Goal: Task Accomplishment & Management: Complete application form

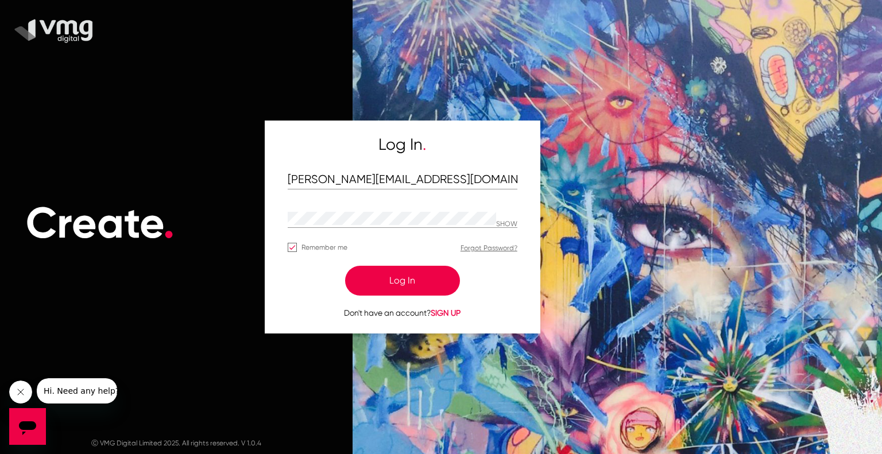
click at [407, 280] on button "Log In" at bounding box center [402, 281] width 115 height 30
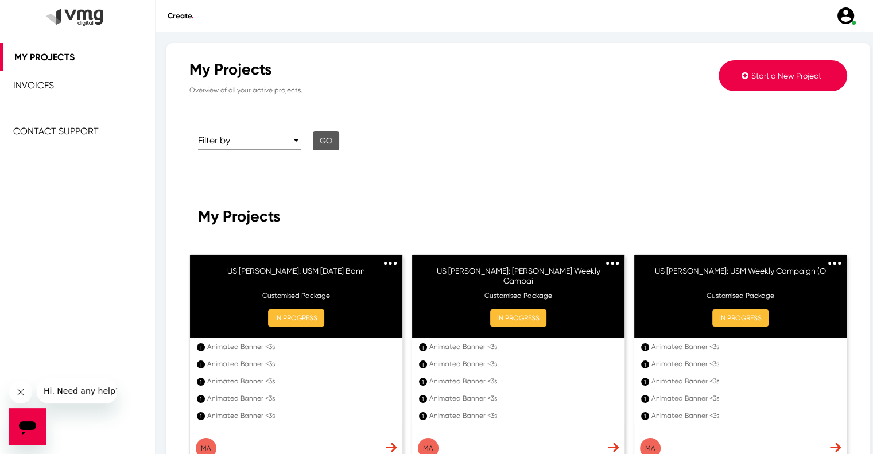
click at [765, 72] on span "Start a New Project" at bounding box center [787, 75] width 70 height 9
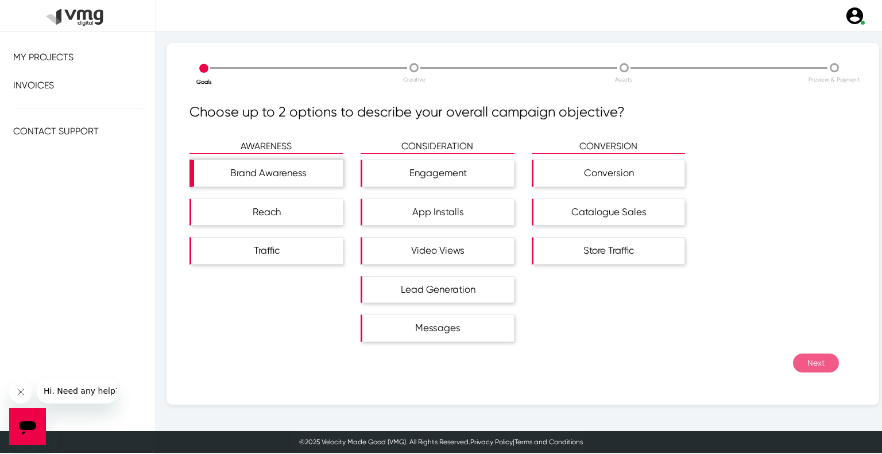
click at [280, 177] on div "Brand Awareness" at bounding box center [268, 173] width 149 height 26
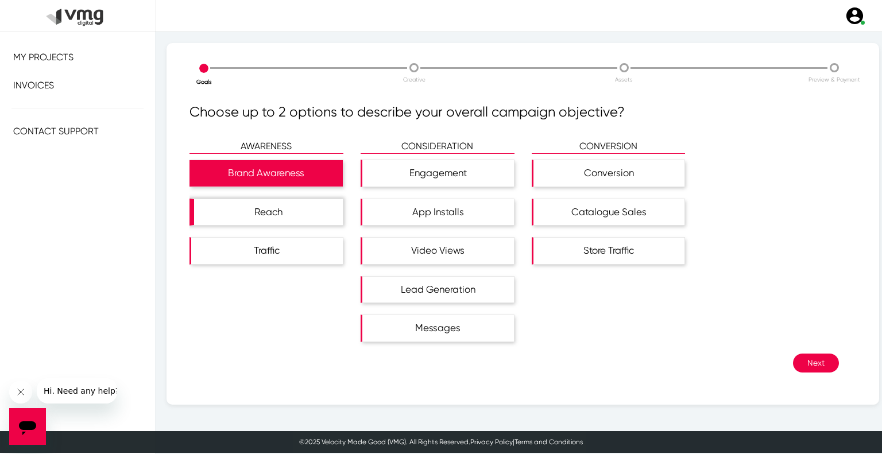
click at [285, 205] on div "Reach" at bounding box center [268, 212] width 149 height 26
click at [804, 362] on button "Next" at bounding box center [816, 363] width 46 height 19
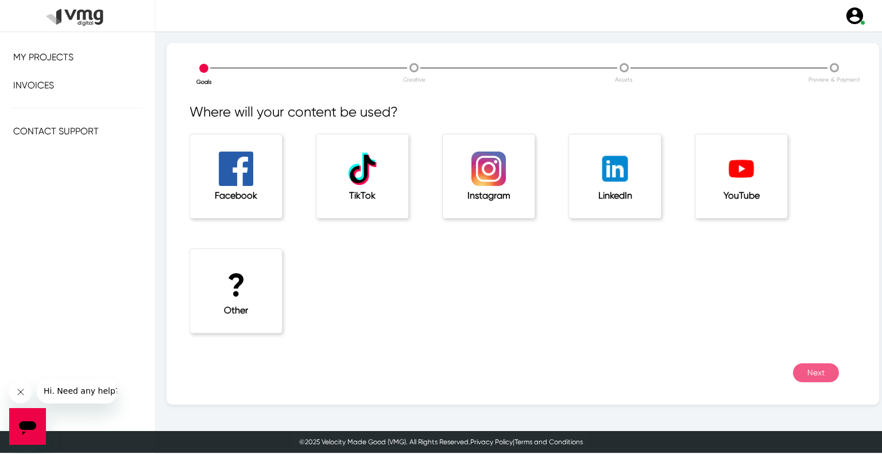
click at [194, 288] on div "? Other" at bounding box center [236, 291] width 92 height 84
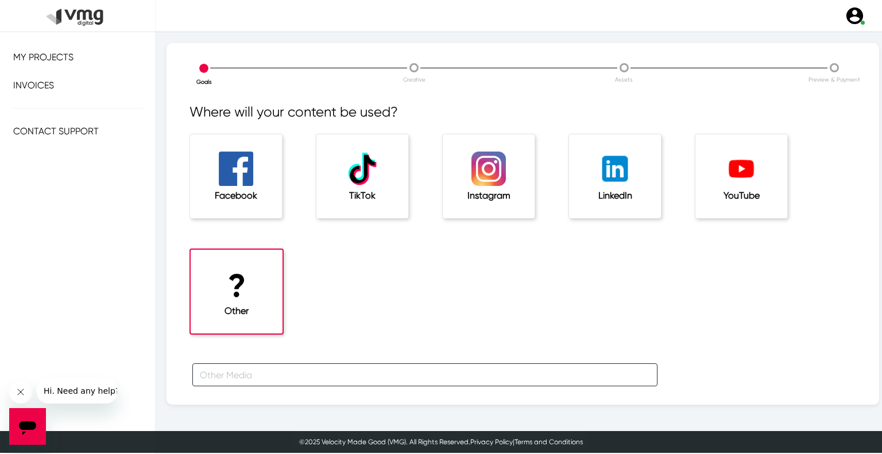
click at [225, 373] on input "text" at bounding box center [424, 374] width 465 height 23
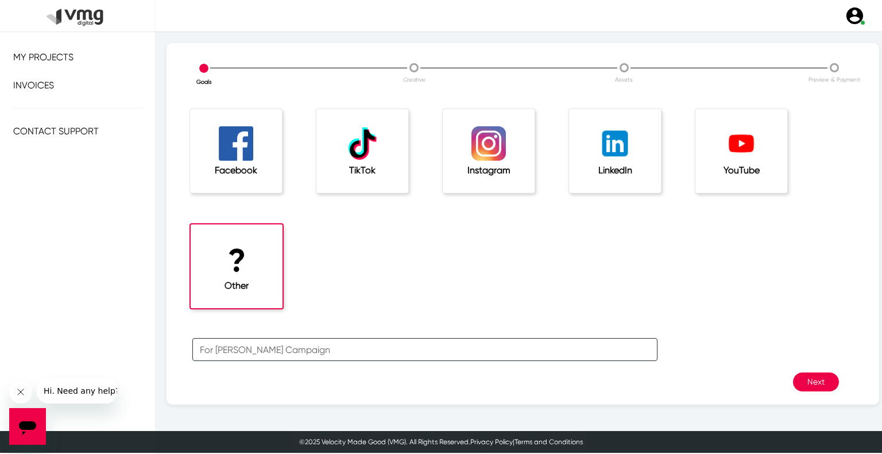
scroll to position [38, 0]
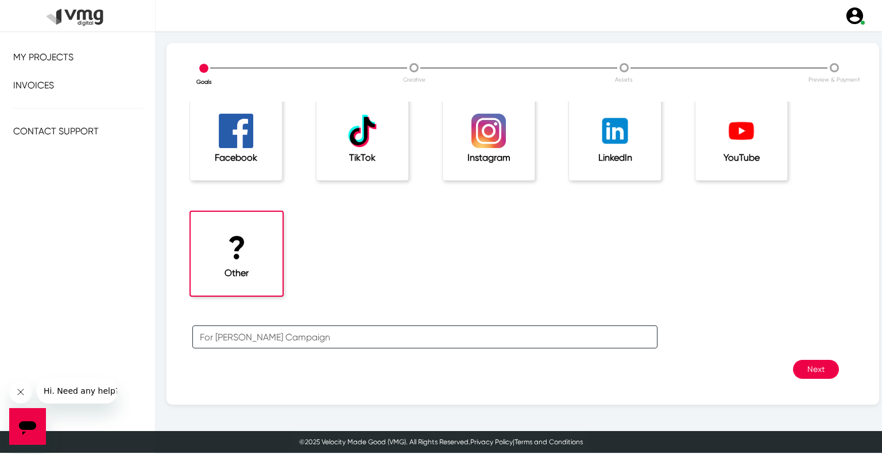
type input "For [PERSON_NAME] Campaign"
click at [813, 369] on button "Next" at bounding box center [816, 369] width 46 height 19
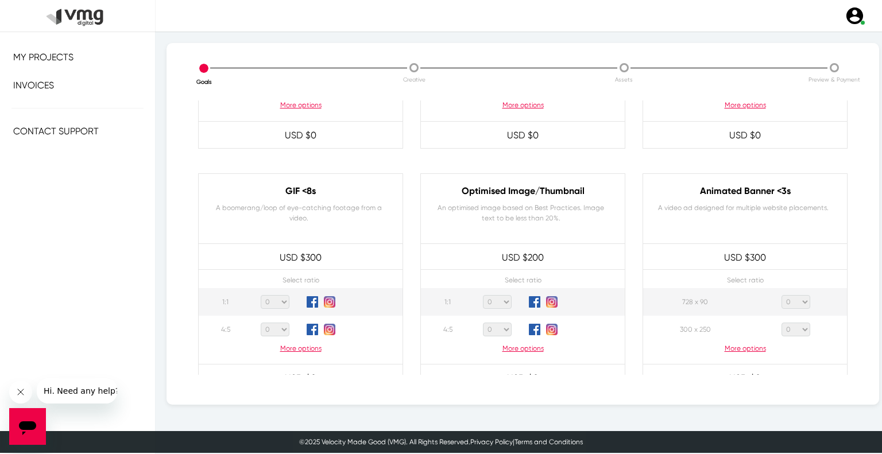
scroll to position [517, 0]
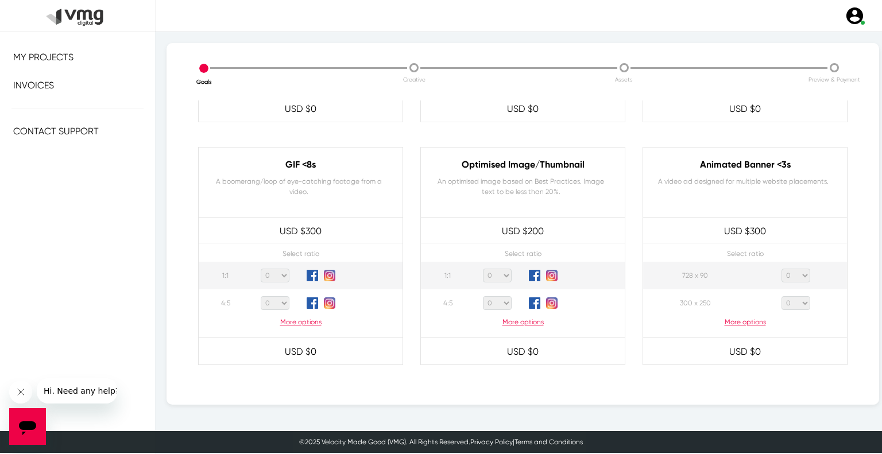
click at [747, 323] on p "More options" at bounding box center [745, 322] width 204 height 10
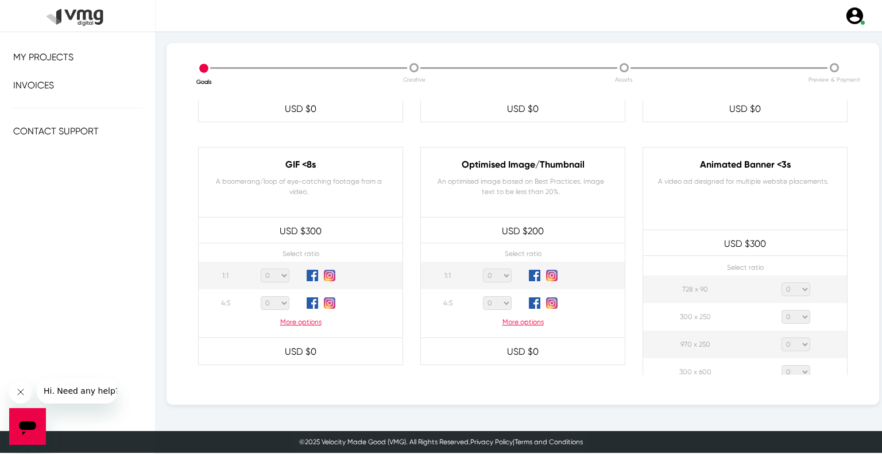
click at [795, 293] on select "0 1 2 3 4 5 6 7 8 9 10 11 12 13 14 15 16 17 18 19 20" at bounding box center [795, 290] width 29 height 14
select select "1"
click at [781, 283] on select "0 1 2 3 4 5 6 7 8 9 10 11 12 13 14 15 16 17 18 19 20" at bounding box center [795, 290] width 29 height 14
click at [791, 311] on select "0 1 2 3 4 5 6 7 8 9 10 11 12 13 14 15 16 17 18 19 20" at bounding box center [795, 317] width 29 height 14
select select "1"
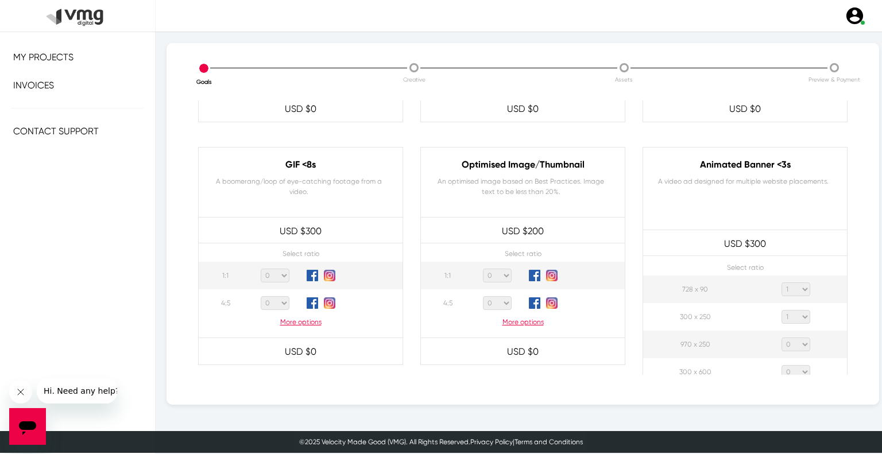
click at [781, 310] on select "0 1 2 3 4 5 6 7 8 9 10 11 12 13 14 15 16 17 18 19 20" at bounding box center [795, 317] width 29 height 14
drag, startPoint x: 795, startPoint y: 348, endPoint x: 795, endPoint y: 342, distance: 6.3
click at [795, 348] on select "0 1 2 3 4 5 6 7 8 9 10 11 12 13 14 15 16 17 18 19 20" at bounding box center [795, 345] width 29 height 14
select select "1"
click at [781, 338] on select "0 1 2 3 4 5 6 7 8 9 10 11 12 13 14 15 16 17 18 19 20" at bounding box center [795, 345] width 29 height 14
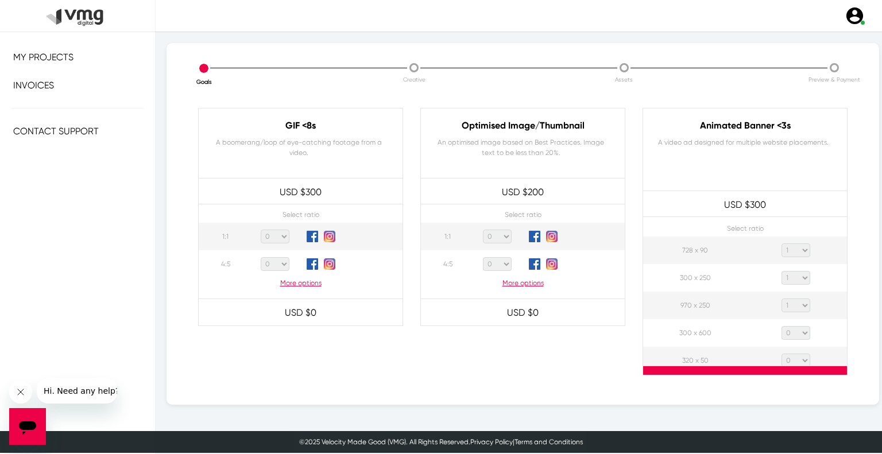
scroll to position [574, 0]
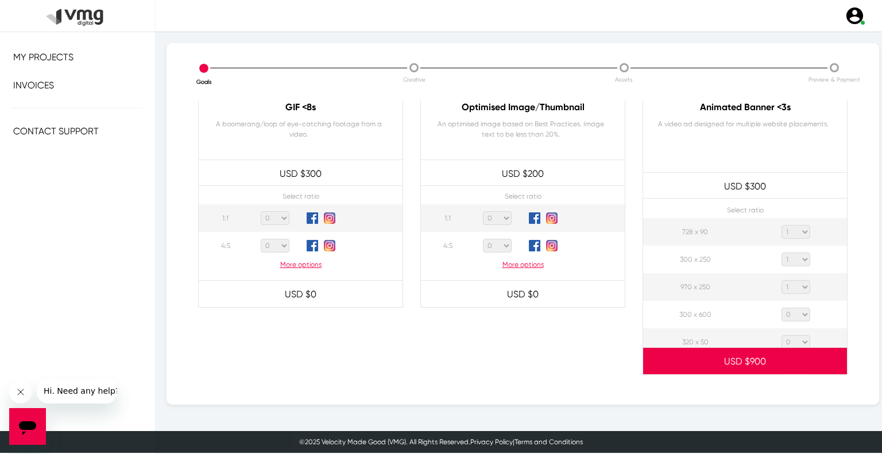
click at [798, 311] on select "0 1 2 3 4 5 6 7 8 9 10 11 12 13 14 15 16 17 18 19 20" at bounding box center [795, 315] width 29 height 14
select select "1"
click at [781, 308] on select "0 1 2 3 4 5 6 7 8 9 10 11 12 13 14 15 16 17 18 19 20" at bounding box center [795, 315] width 29 height 14
drag, startPoint x: 799, startPoint y: 339, endPoint x: 803, endPoint y: 277, distance: 62.1
click at [799, 339] on select "0 1 2 3 4 5 6 7 8 9 10 11 12 13 14 15 16 17 18 19 20" at bounding box center [795, 342] width 29 height 14
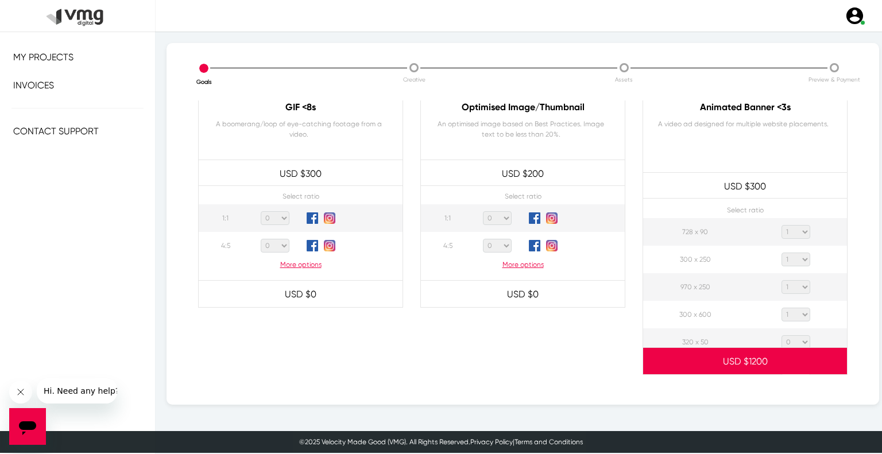
select select "1"
click at [781, 335] on select "0 1 2 3 4 5 6 7 8 9 10 11 12 13 14 15 16 17 18 19 20" at bounding box center [795, 342] width 29 height 14
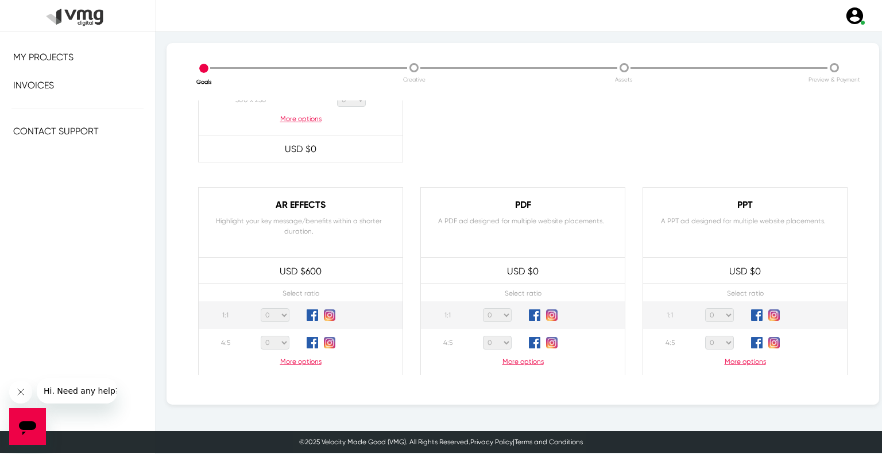
scroll to position [1091, 0]
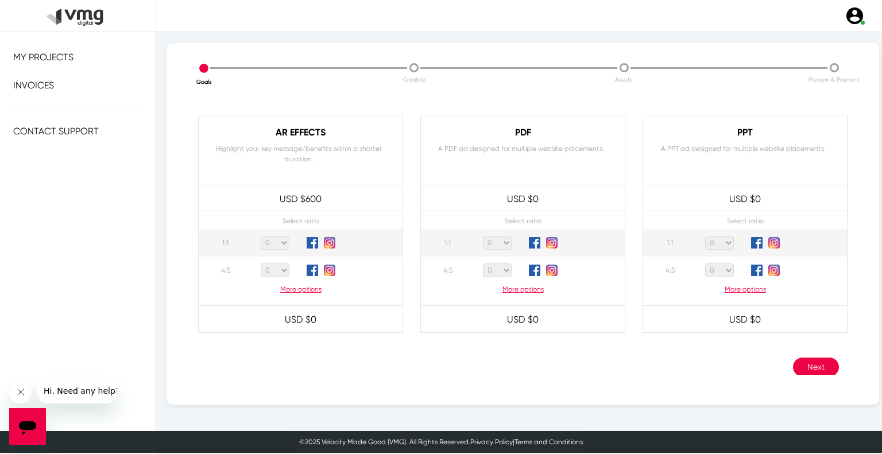
click at [800, 359] on button "Next" at bounding box center [816, 367] width 46 height 19
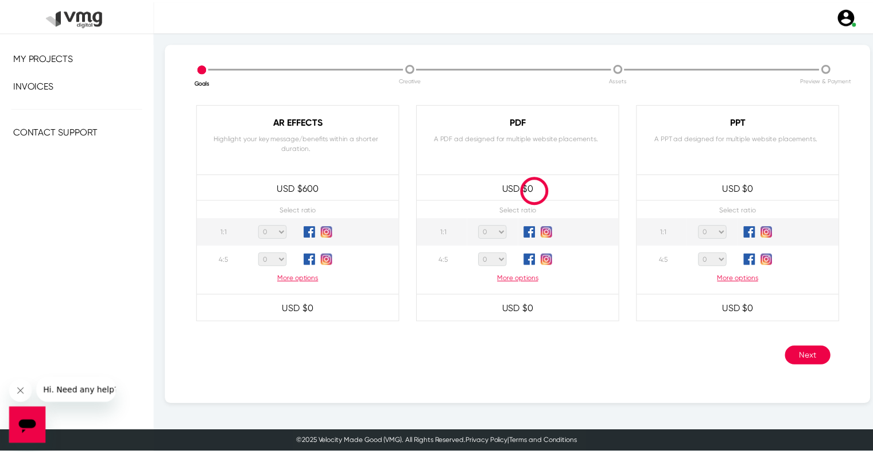
scroll to position [1108, 0]
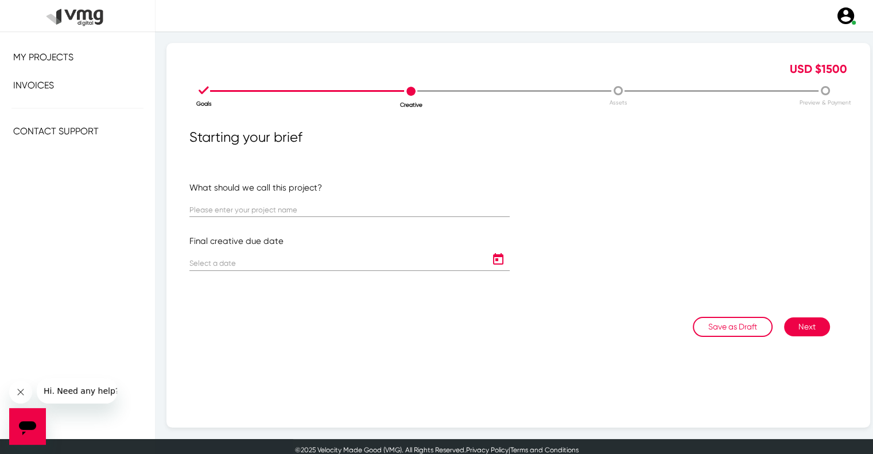
scroll to position [6, 0]
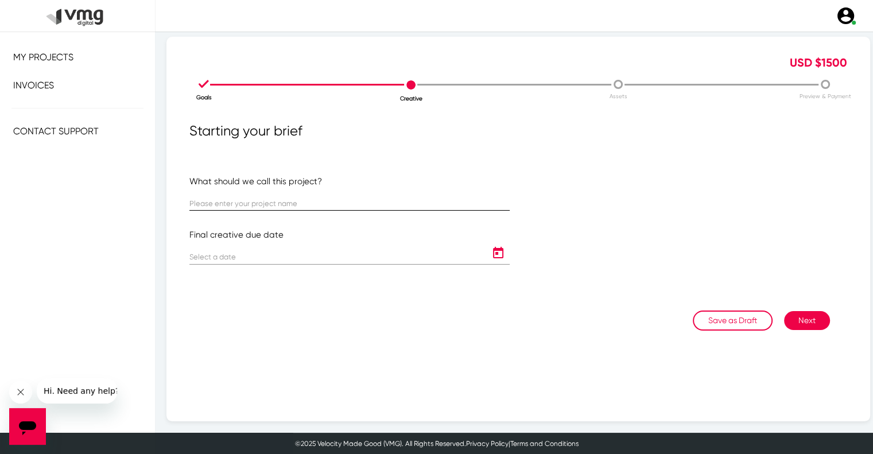
click at [271, 204] on input "text" at bounding box center [349, 204] width 320 height 9
paste input "US [PERSON_NAME]: [PERSON_NAME] [DATE] Banner Template"
type input "US [PERSON_NAME]: [PERSON_NAME] [DATE] Banner Template"
click at [493, 253] on icon "Open calendar" at bounding box center [498, 252] width 10 height 11
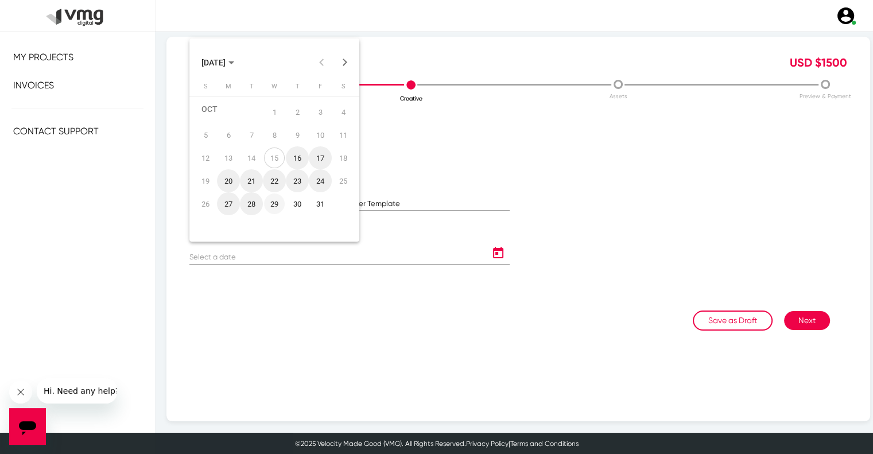
click at [273, 207] on div "29" at bounding box center [274, 204] width 21 height 21
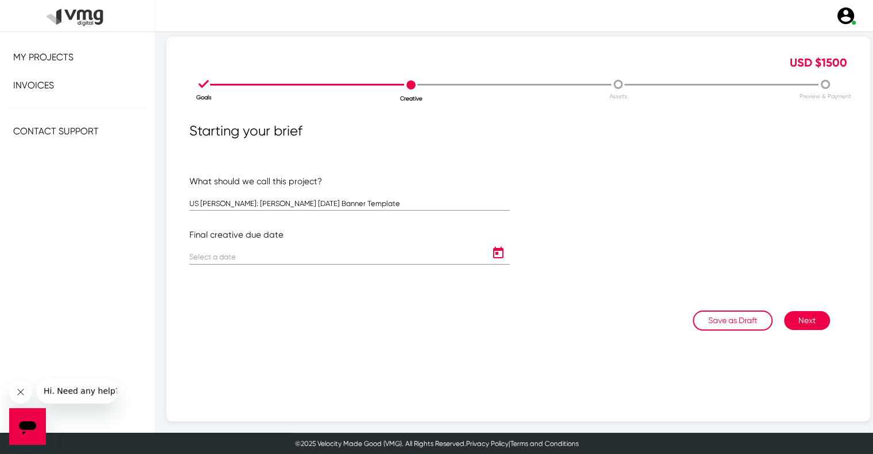
type input "[DATE]"
click at [808, 317] on button "Next" at bounding box center [807, 320] width 46 height 19
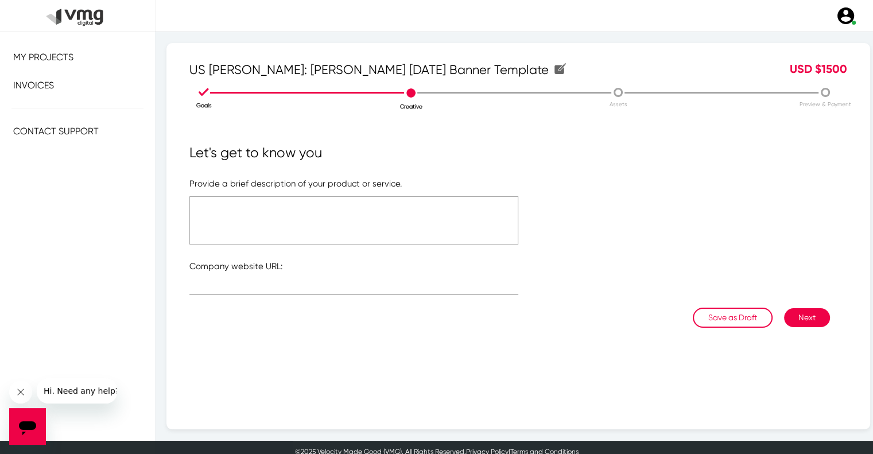
click at [408, 221] on textarea at bounding box center [353, 220] width 329 height 48
type textarea "Please refer to the attached link"
click at [224, 287] on input "text" at bounding box center [353, 288] width 329 height 9
type input "[URL][DOMAIN_NAME]"
click at [280, 204] on textarea "Please refer to the attached link" at bounding box center [353, 220] width 329 height 48
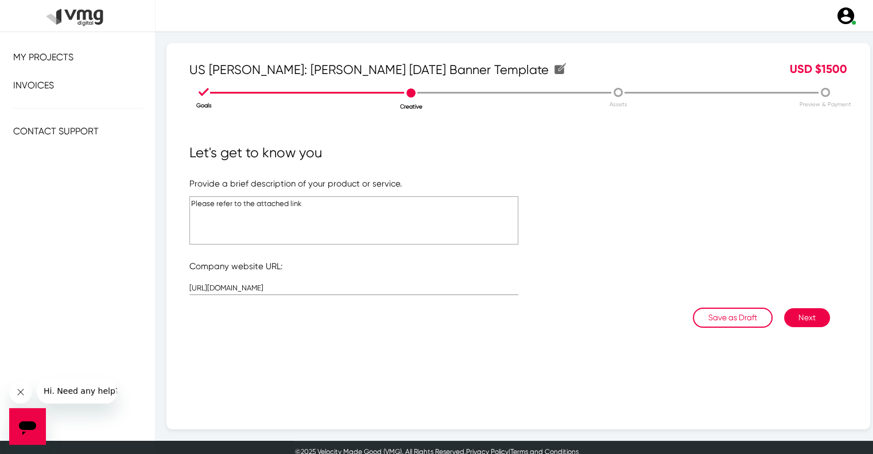
click at [280, 204] on textarea "Please refer to the attached link" at bounding box center [353, 220] width 329 height 48
click at [810, 314] on button "Next" at bounding box center [807, 317] width 46 height 19
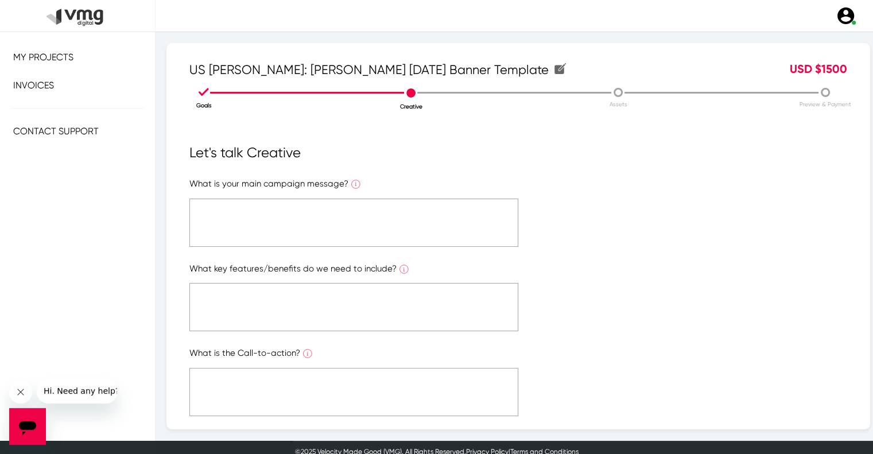
click at [314, 227] on textarea at bounding box center [353, 223] width 329 height 48
paste textarea "Please refer to the attached link"
type textarea "Please refer to the attached link"
click at [352, 294] on textarea at bounding box center [353, 307] width 329 height 48
paste textarea "Please refer to the attached link"
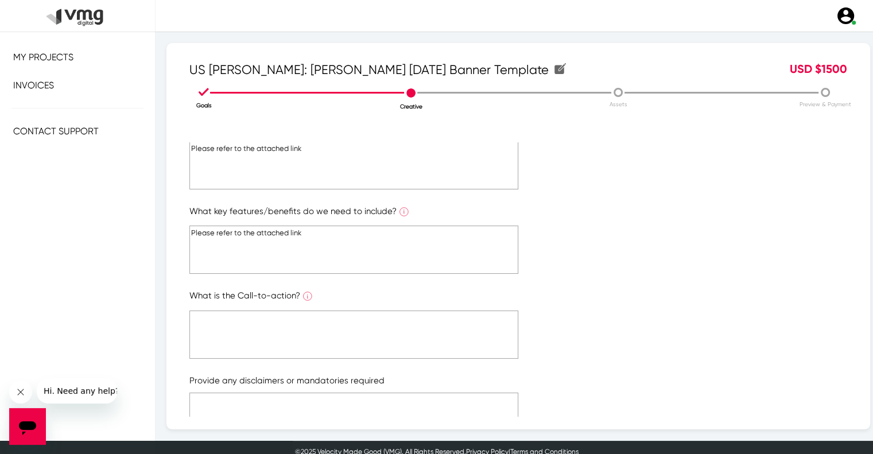
type textarea "Please refer to the attached link"
click at [373, 332] on textarea at bounding box center [353, 335] width 329 height 48
paste textarea "Please refer to the attached link"
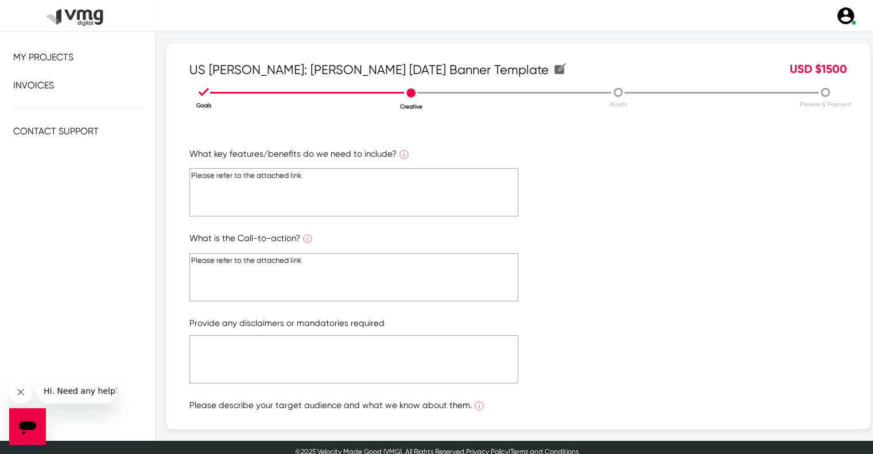
type textarea "Please refer to the attached link"
click at [392, 367] on textarea at bounding box center [353, 359] width 329 height 48
paste textarea "Please refer to the attached link"
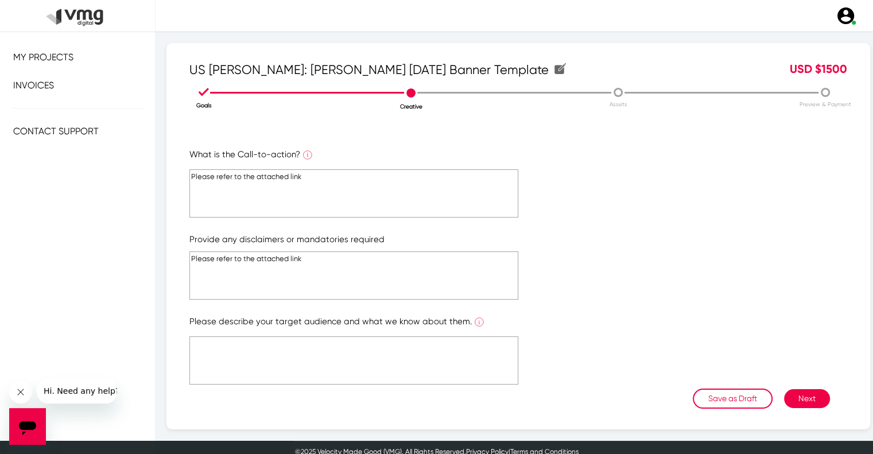
scroll to position [206, 0]
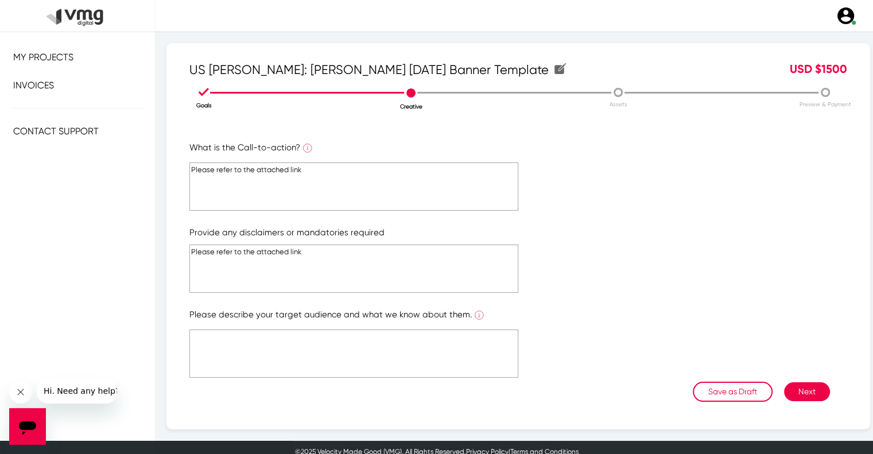
type textarea "Please refer to the attached link"
click at [392, 361] on textarea at bounding box center [353, 354] width 329 height 48
paste textarea "Please refer to the attached link"
type textarea "Please refer to the attached link"
click at [803, 385] on button "Next" at bounding box center [807, 391] width 46 height 19
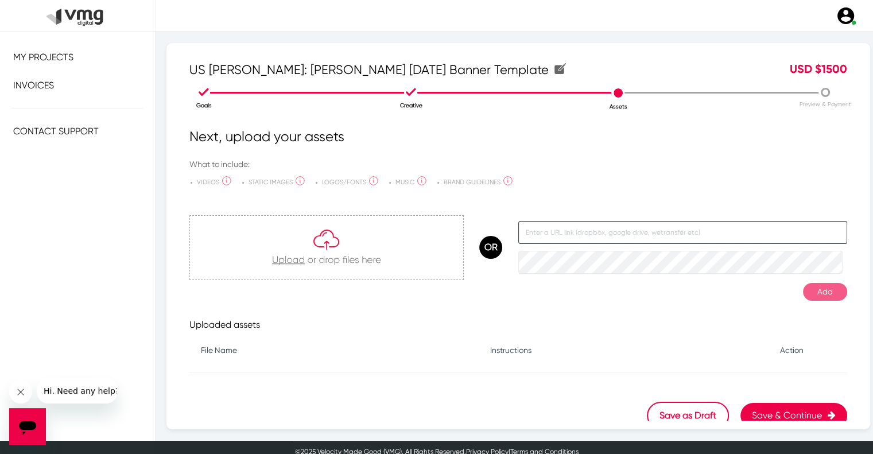
click at [619, 237] on input "text" at bounding box center [683, 232] width 329 height 23
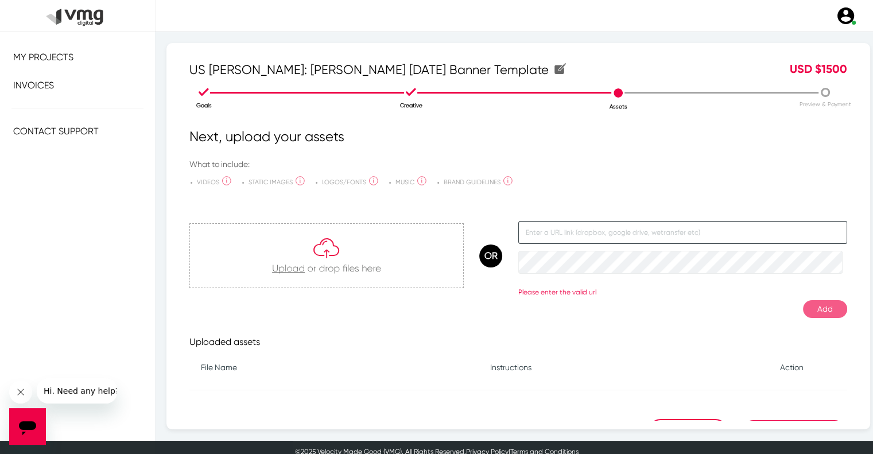
paste input "[URL][DOMAIN_NAME]"
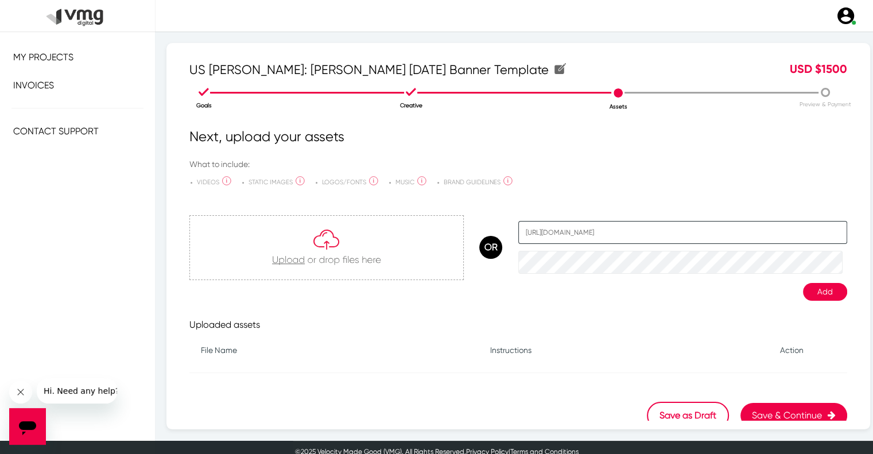
scroll to position [0, 36]
type input "[URL][DOMAIN_NAME]"
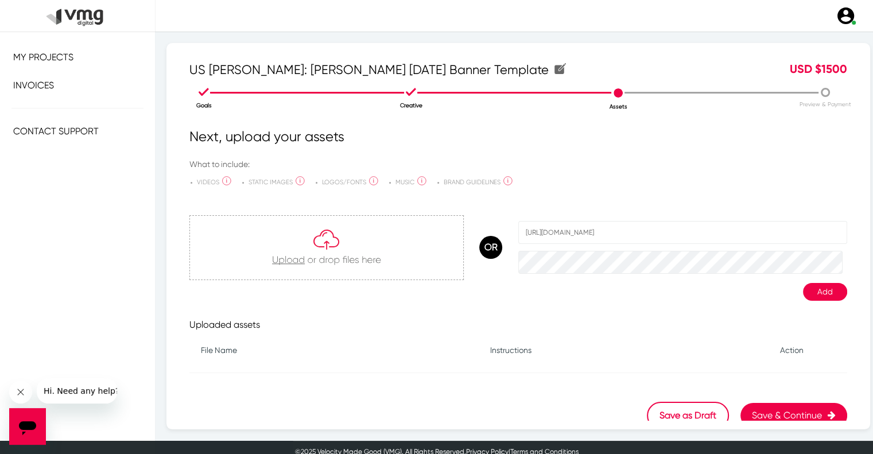
click at [814, 294] on button "Add" at bounding box center [825, 292] width 44 height 18
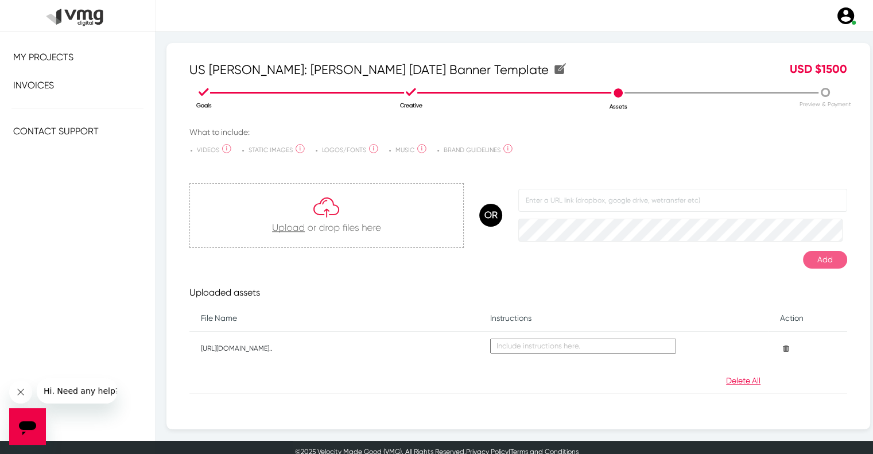
scroll to position [60, 0]
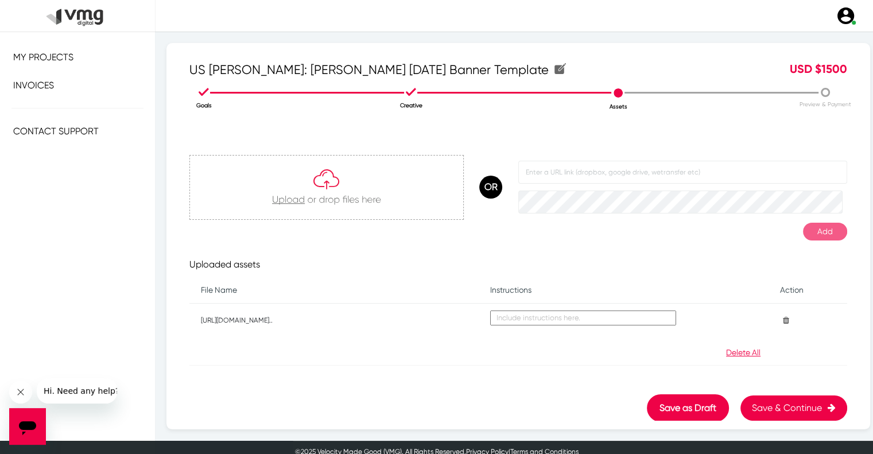
click at [654, 406] on button "Save as Draft" at bounding box center [688, 408] width 82 height 28
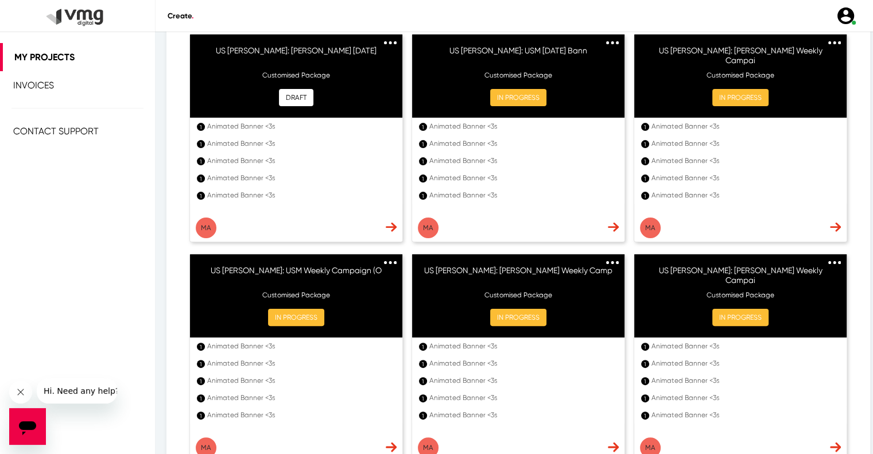
scroll to position [172, 0]
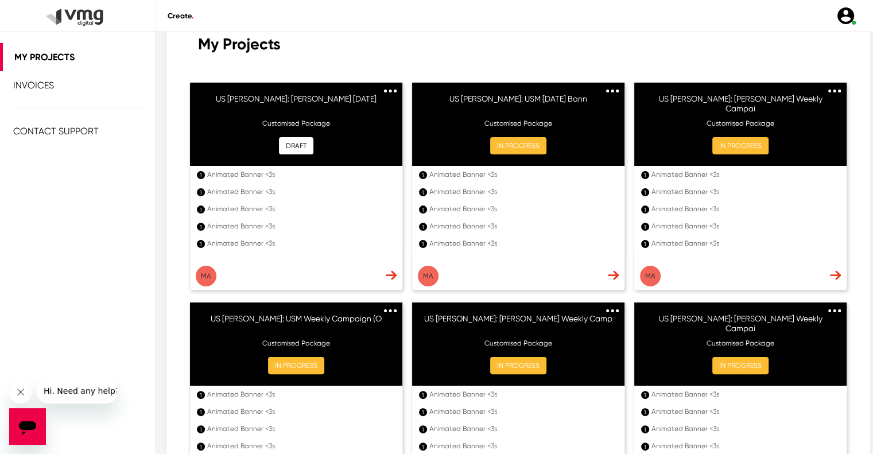
click at [302, 144] on button "DRAFT" at bounding box center [296, 145] width 34 height 17
click at [286, 140] on button "DRAFT" at bounding box center [296, 145] width 34 height 17
click at [291, 147] on button "DRAFT" at bounding box center [296, 145] width 34 height 17
click at [389, 278] on img at bounding box center [391, 275] width 11 height 10
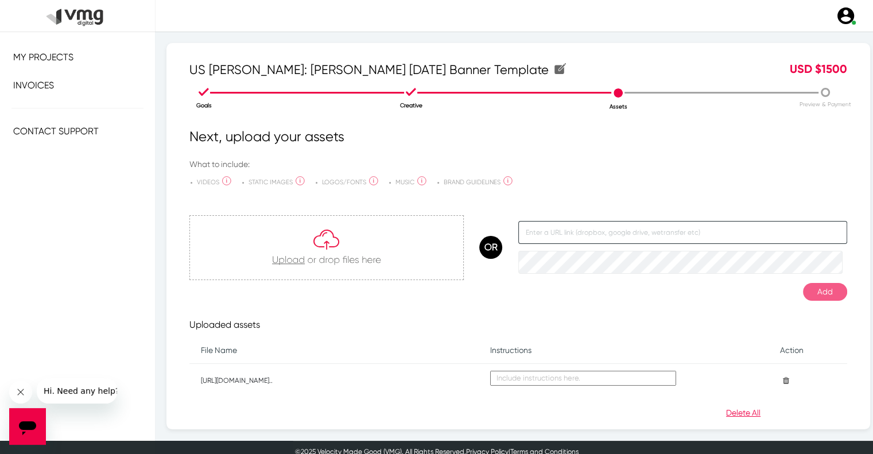
click at [532, 230] on input "text" at bounding box center [683, 232] width 329 height 23
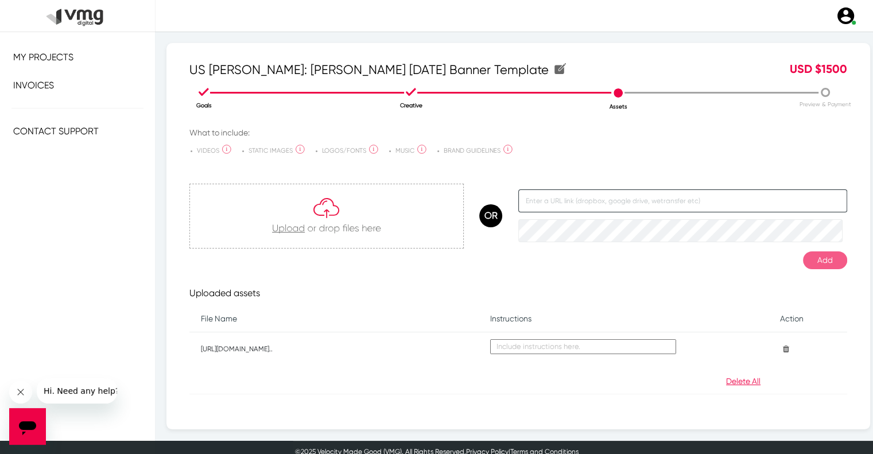
scroll to position [60, 0]
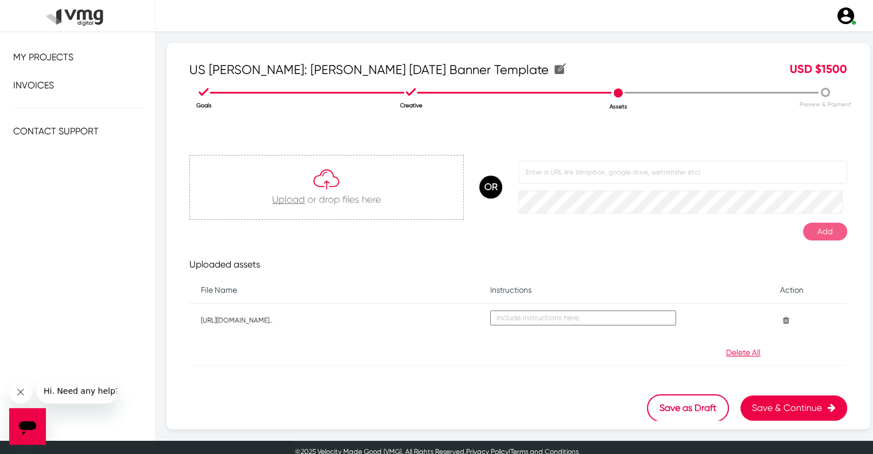
click at [782, 405] on div "Save as Draft Save & Continue" at bounding box center [518, 402] width 658 height 39
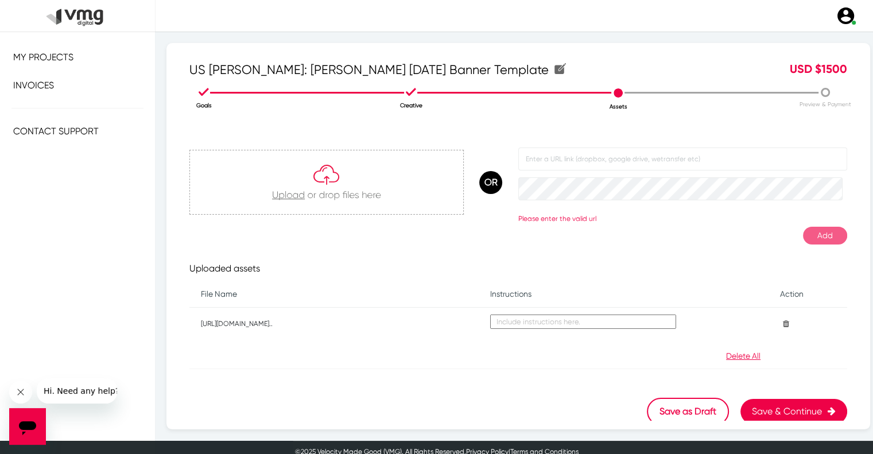
scroll to position [77, 0]
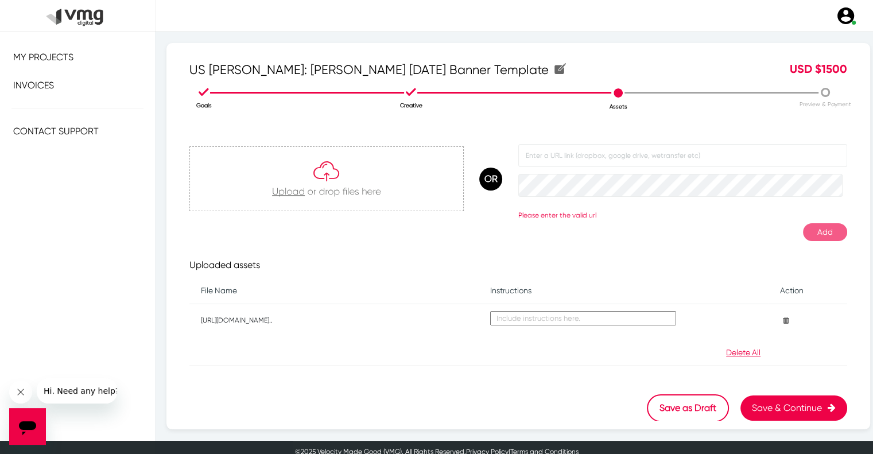
click at [763, 407] on button "Save & Continue" at bounding box center [794, 408] width 107 height 25
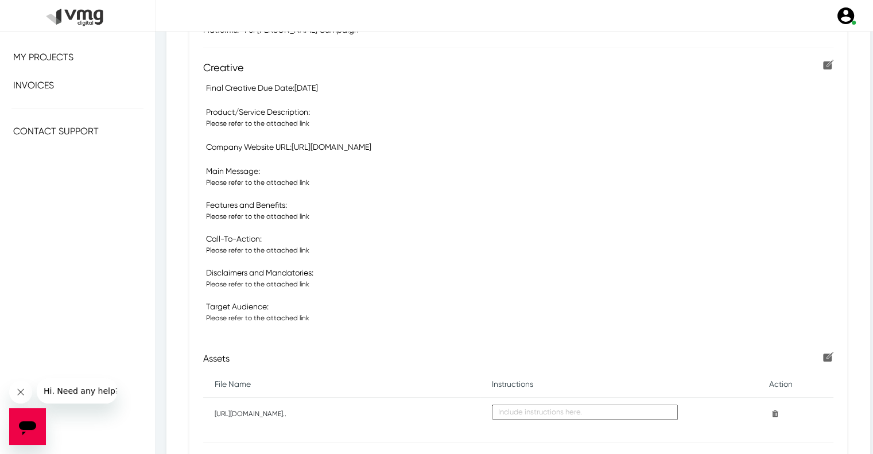
scroll to position [357, 0]
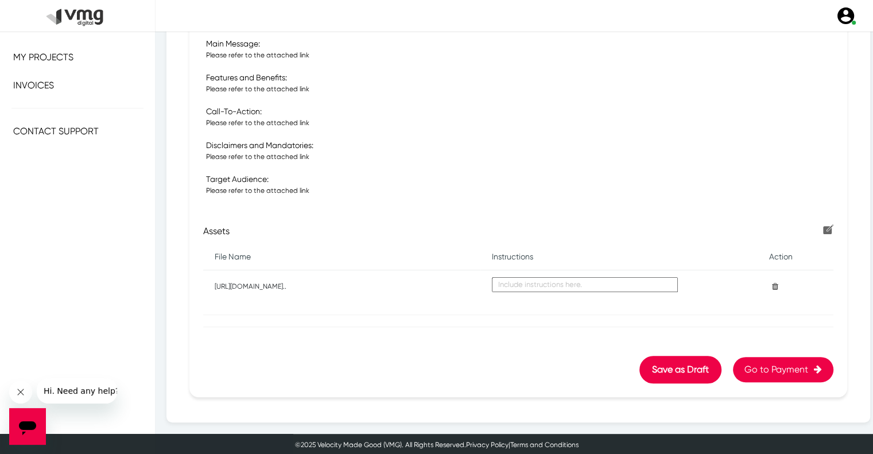
click at [648, 360] on button "Save as Draft" at bounding box center [681, 370] width 82 height 28
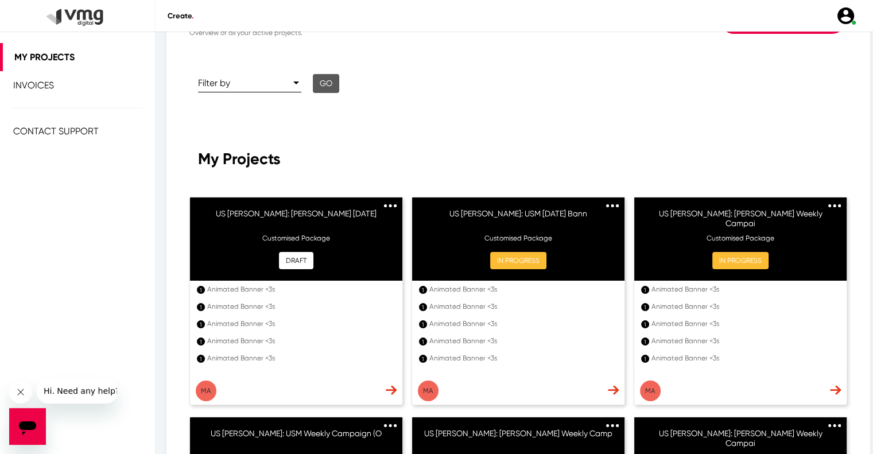
scroll to position [115, 0]
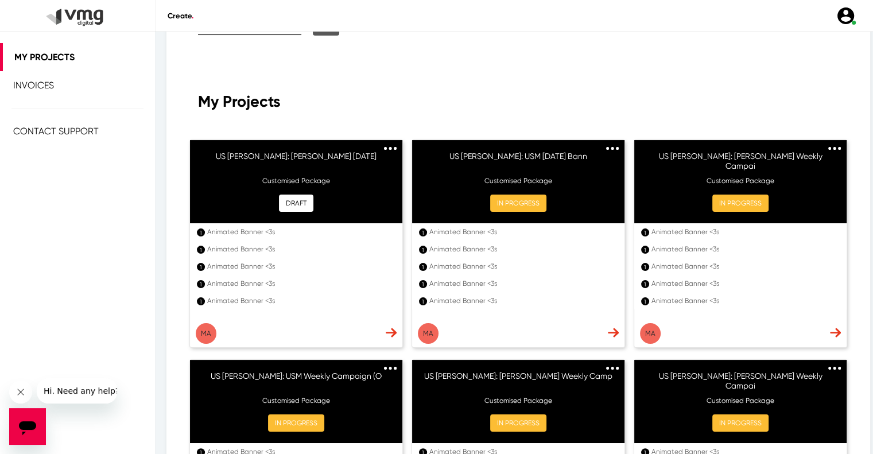
click at [387, 330] on img at bounding box center [391, 333] width 11 height 10
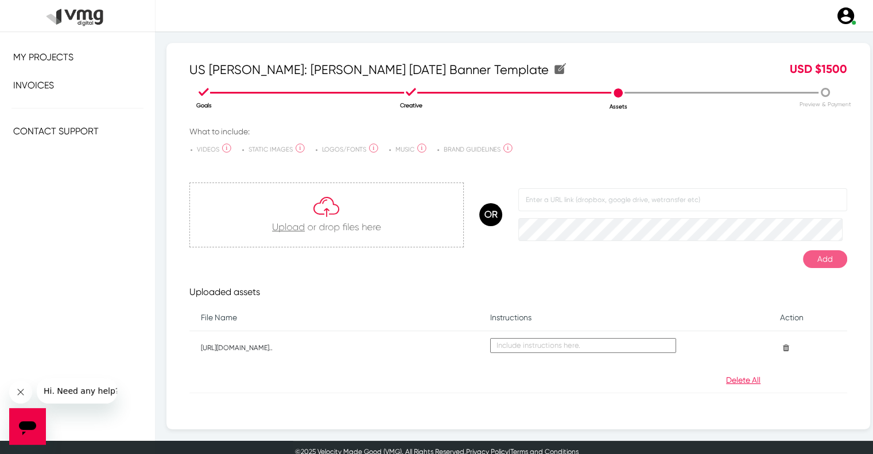
scroll to position [60, 0]
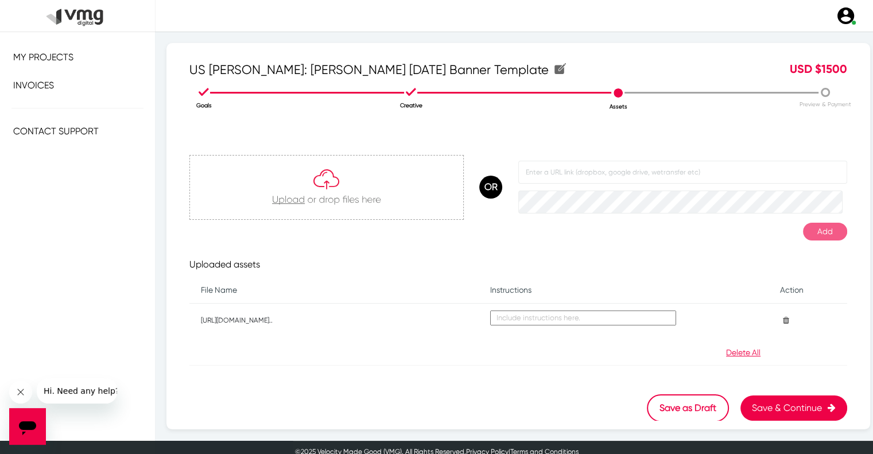
click at [780, 405] on button "Save & Continue" at bounding box center [794, 408] width 107 height 25
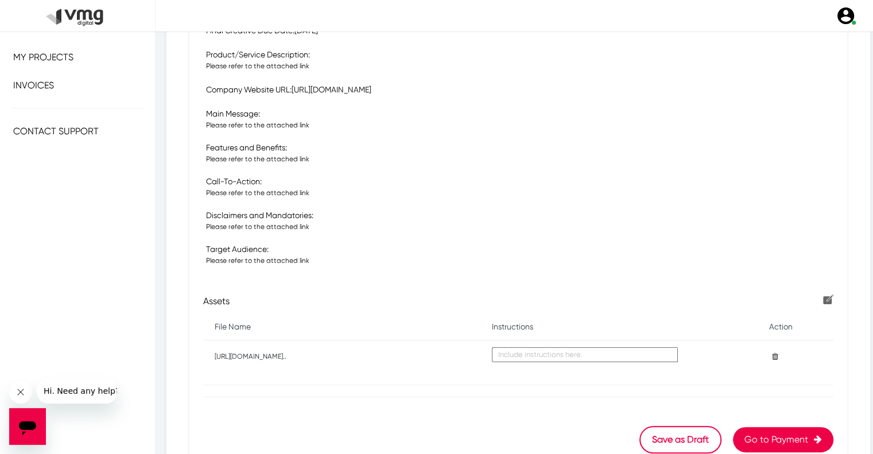
scroll to position [357, 0]
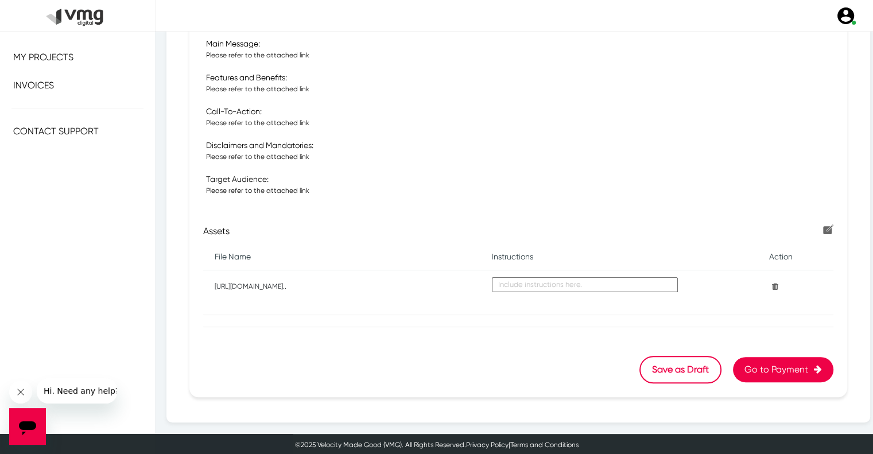
click at [771, 373] on button "Go to Payment" at bounding box center [783, 369] width 100 height 25
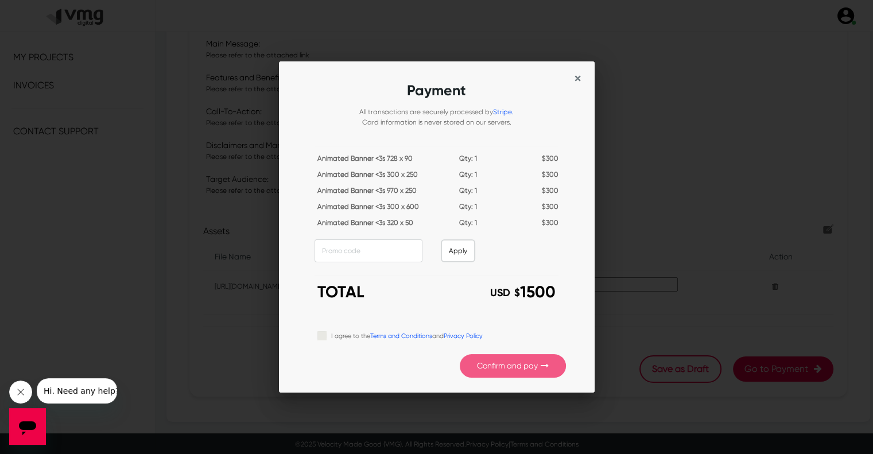
scroll to position [0, 0]
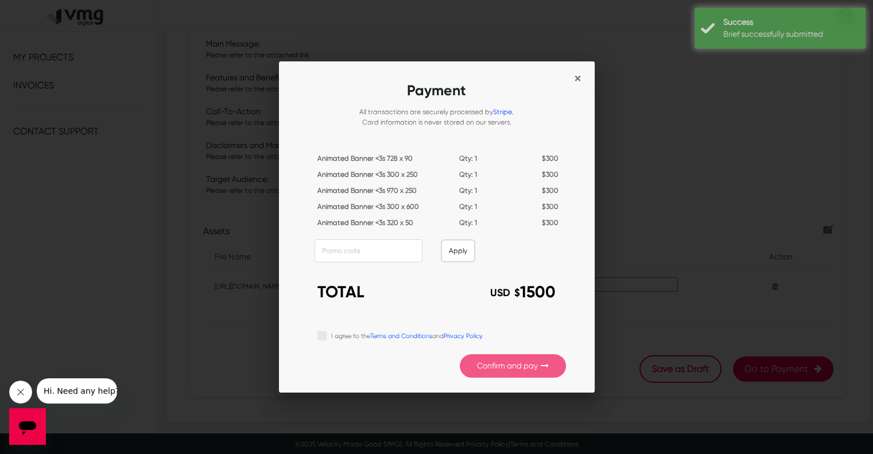
click at [320, 329] on div "I agree to the Terms and Conditions and Privacy Policy" at bounding box center [442, 336] width 249 height 14
click at [331, 335] on label "I agree to the Terms and Conditions and Privacy Policy" at bounding box center [407, 335] width 152 height 13
click at [320, 335] on input "I agree to the Terms and Conditions and Privacy Policy" at bounding box center [322, 334] width 9 height 11
checkbox input "true"
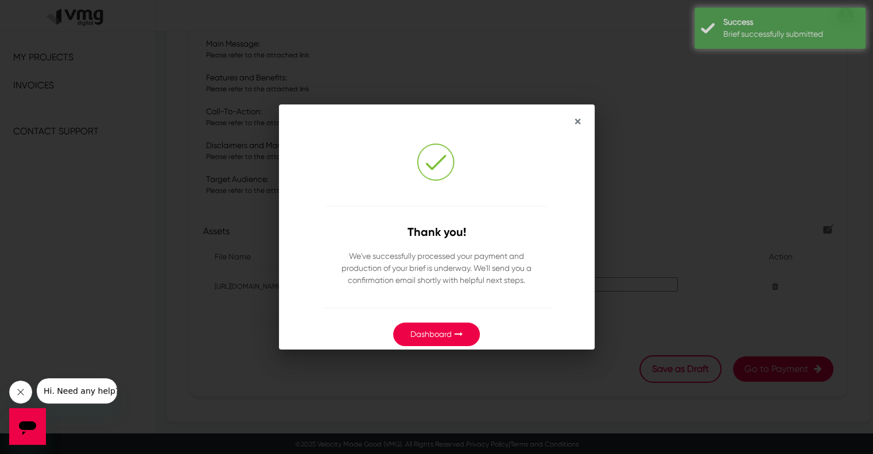
click at [446, 332] on link "Dashboard" at bounding box center [431, 334] width 41 height 9
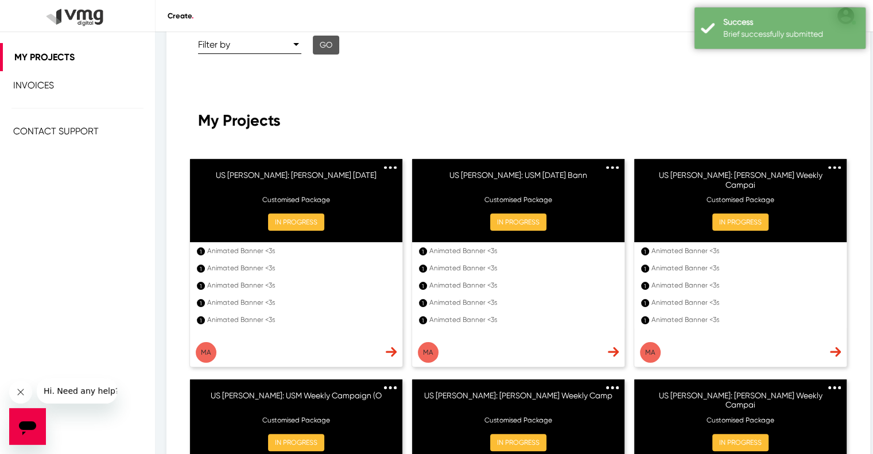
scroll to position [230, 0]
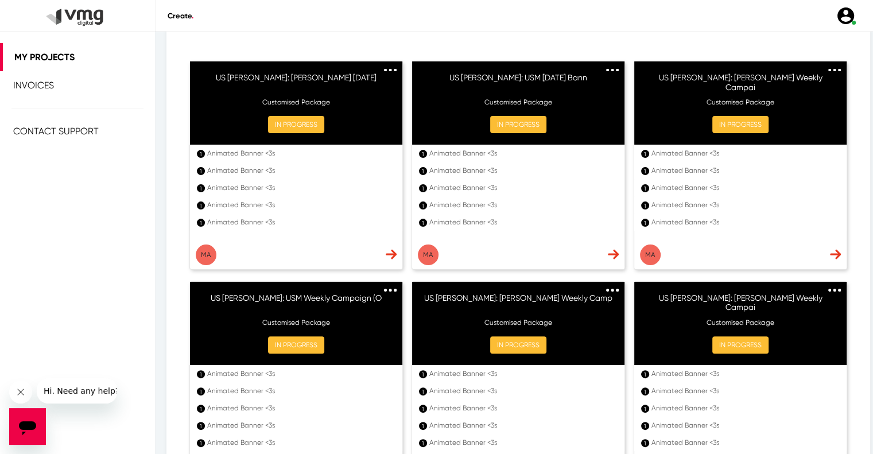
click at [391, 256] on img at bounding box center [391, 254] width 11 height 10
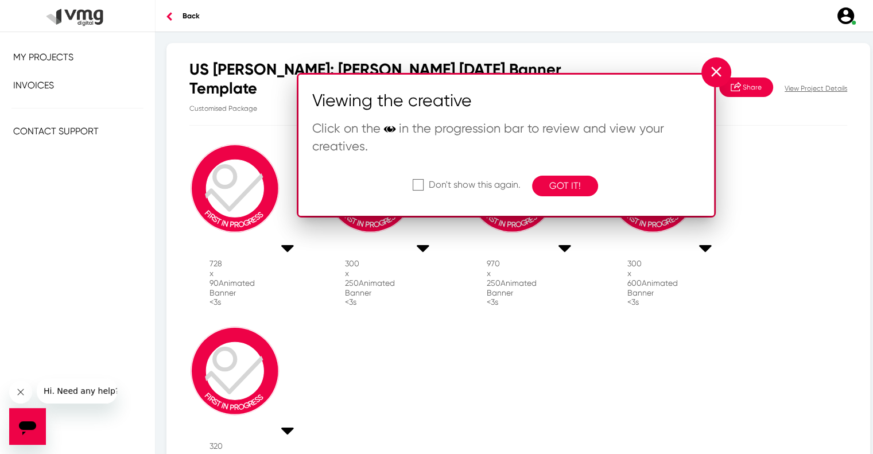
click at [707, 73] on button "close" at bounding box center [717, 72] width 30 height 30
